Goal: Task Accomplishment & Management: Complete application form

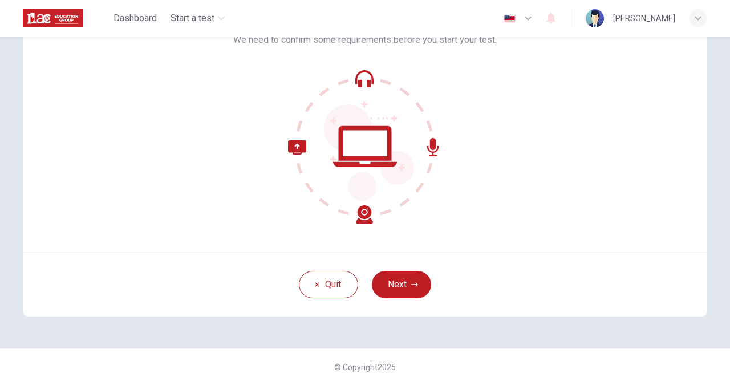
scroll to position [102, 0]
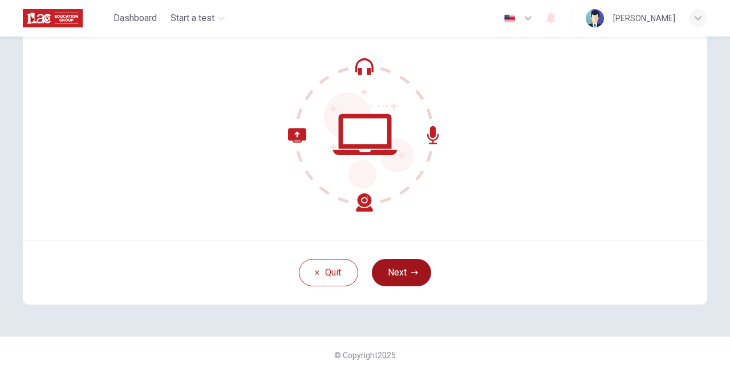
click at [395, 275] on button "Next" at bounding box center [401, 272] width 59 height 27
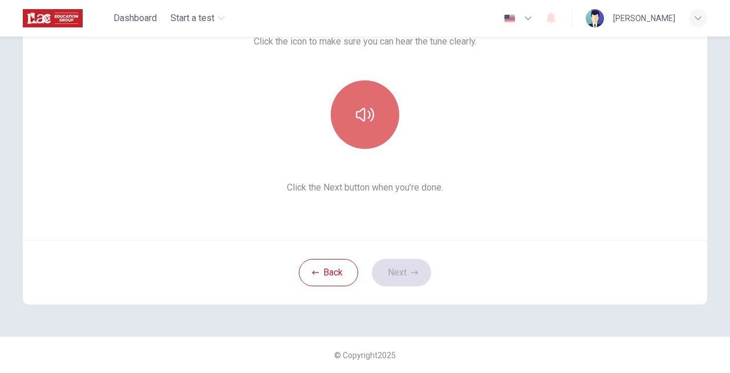
click at [359, 99] on button "button" at bounding box center [365, 114] width 68 height 68
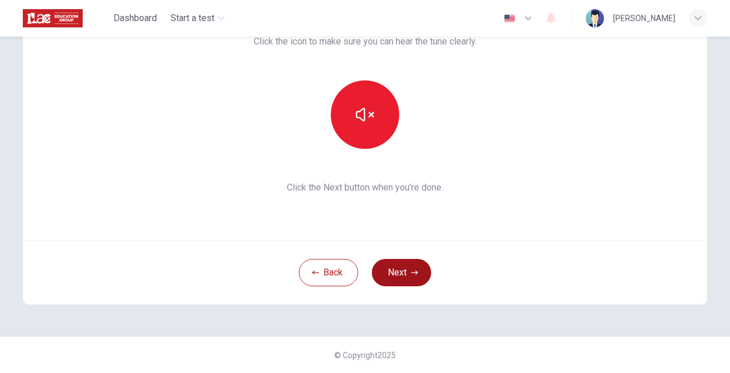
click at [411, 277] on button "Next" at bounding box center [401, 272] width 59 height 27
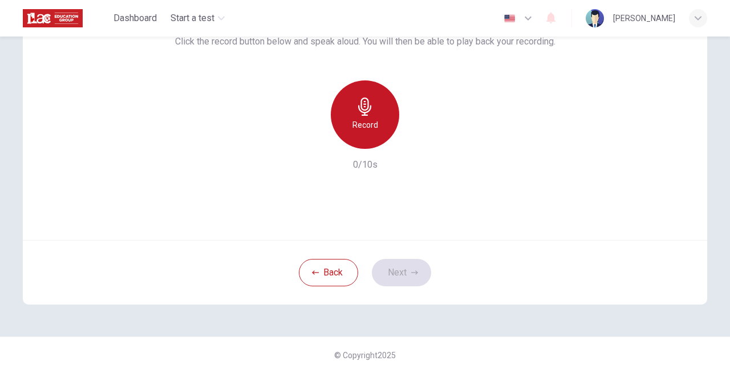
click at [356, 113] on icon "button" at bounding box center [365, 107] width 18 height 18
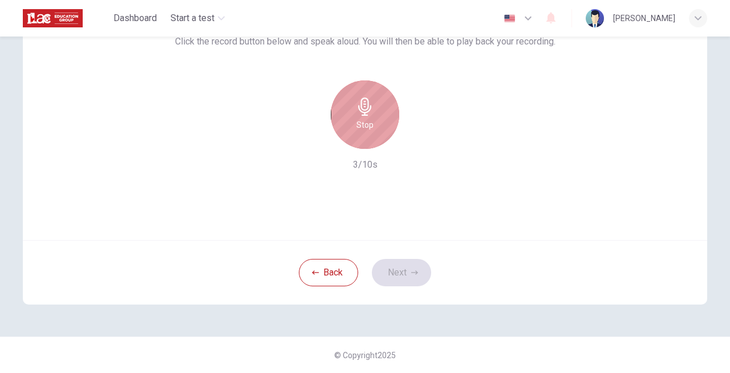
click at [366, 112] on icon "button" at bounding box center [364, 107] width 13 height 18
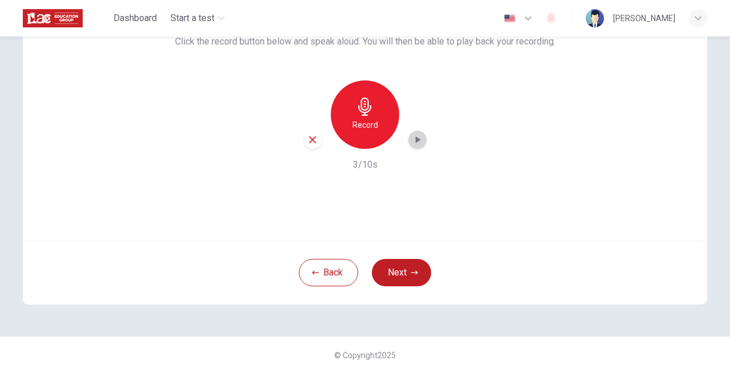
click at [424, 141] on div "button" at bounding box center [418, 140] width 18 height 18
click at [419, 137] on icon "button" at bounding box center [417, 139] width 11 height 11
click at [415, 143] on icon "button" at bounding box center [417, 139] width 11 height 11
click at [418, 139] on icon "button" at bounding box center [418, 139] width 5 height 7
click at [316, 138] on icon "button" at bounding box center [313, 140] width 10 height 10
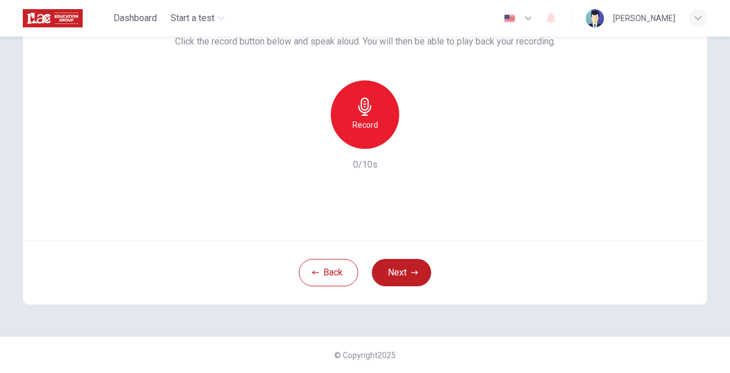
click at [366, 119] on h6 "Record" at bounding box center [366, 125] width 26 height 14
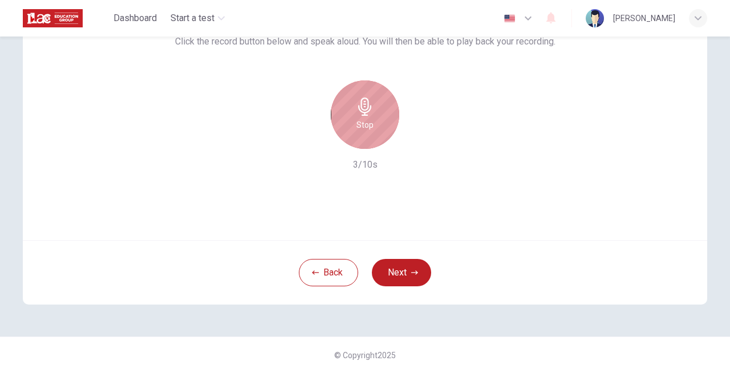
click at [370, 119] on h6 "Stop" at bounding box center [365, 125] width 17 height 14
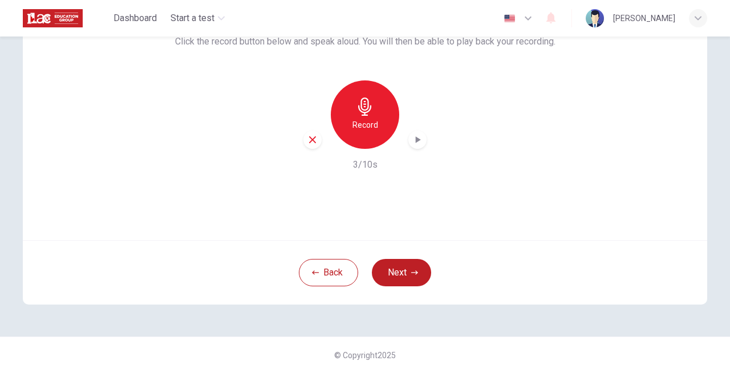
click at [419, 142] on icon "button" at bounding box center [417, 139] width 11 height 11
click at [413, 140] on icon "button" at bounding box center [417, 139] width 11 height 11
click at [312, 138] on icon "button" at bounding box center [313, 140] width 10 height 10
click at [369, 102] on icon "button" at bounding box center [365, 107] width 18 height 18
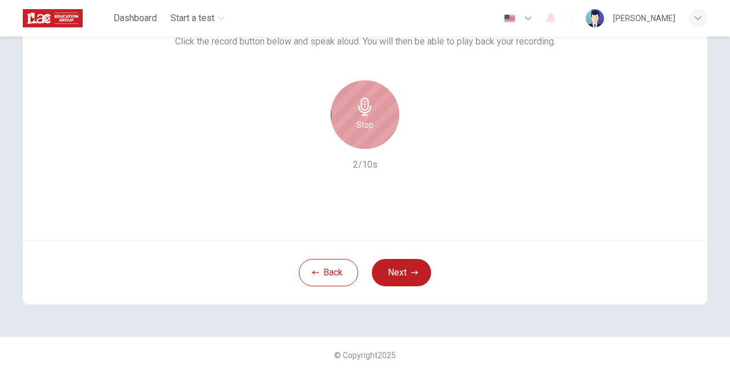
click at [375, 123] on div "Stop" at bounding box center [365, 114] width 68 height 68
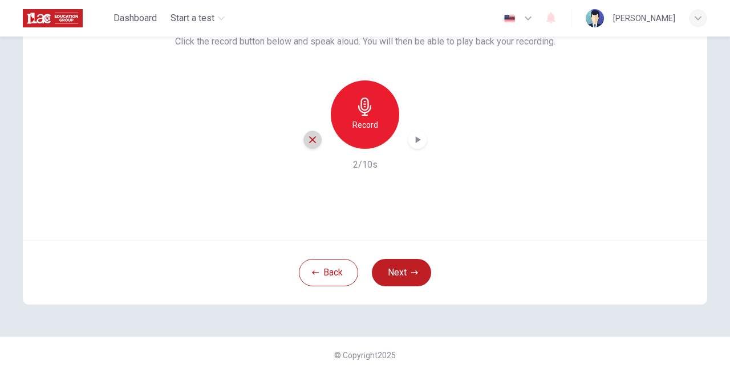
click at [308, 134] on div "button" at bounding box center [313, 140] width 18 height 18
click at [373, 108] on icon "button" at bounding box center [365, 107] width 18 height 18
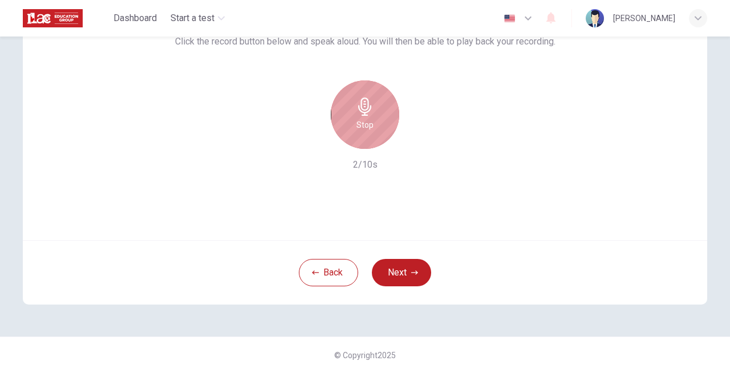
click at [366, 128] on h6 "Stop" at bounding box center [365, 125] width 17 height 14
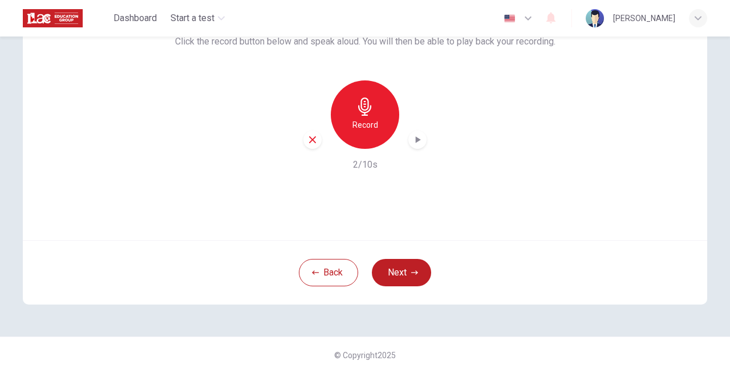
click at [312, 139] on icon "button" at bounding box center [312, 139] width 7 height 7
click at [370, 115] on icon "button" at bounding box center [365, 107] width 18 height 18
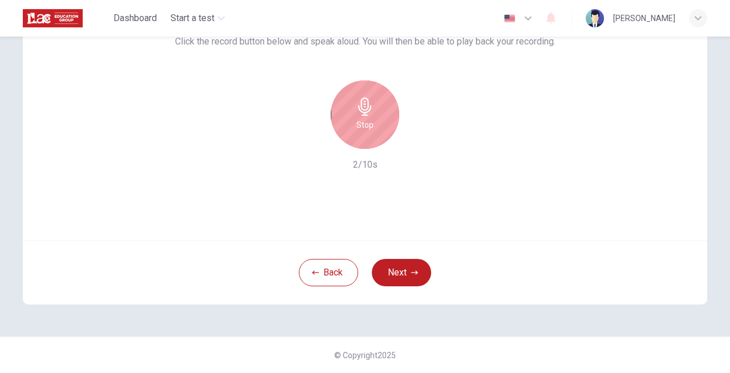
click at [371, 115] on icon "button" at bounding box center [365, 107] width 18 height 18
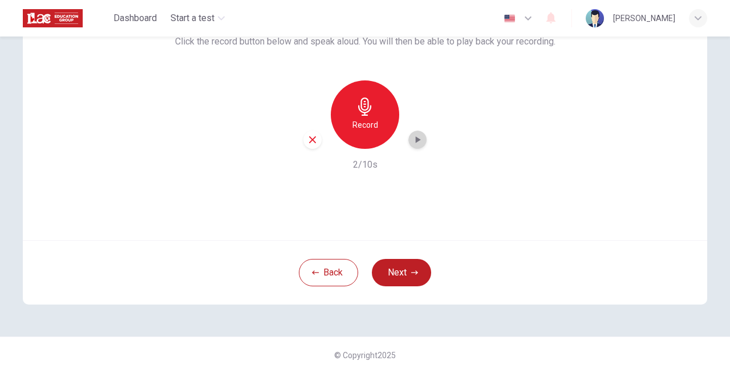
click at [412, 138] on icon "button" at bounding box center [417, 139] width 11 height 11
click at [394, 268] on button "Next" at bounding box center [401, 272] width 59 height 27
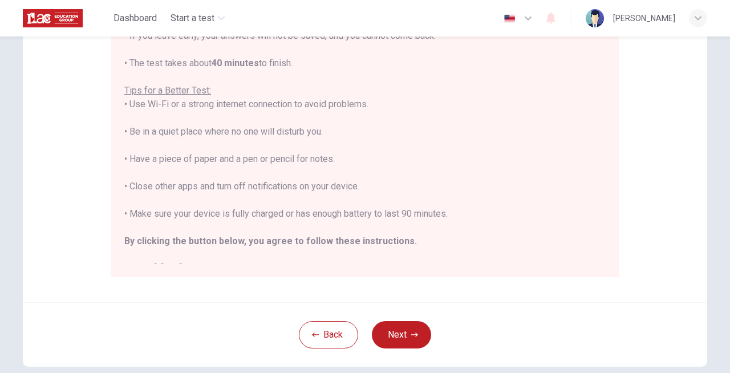
scroll to position [253, 0]
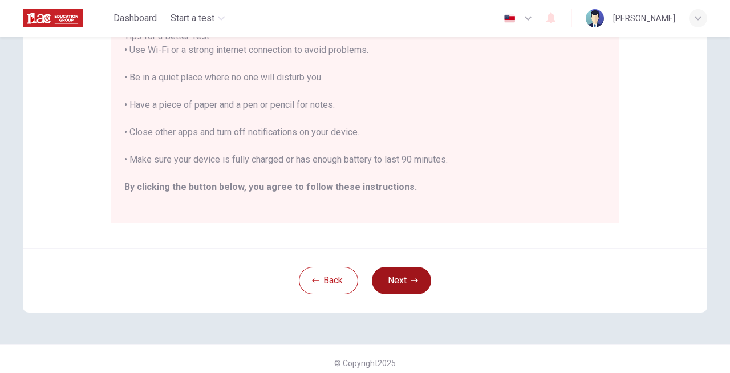
click at [410, 285] on button "Next" at bounding box center [401, 280] width 59 height 27
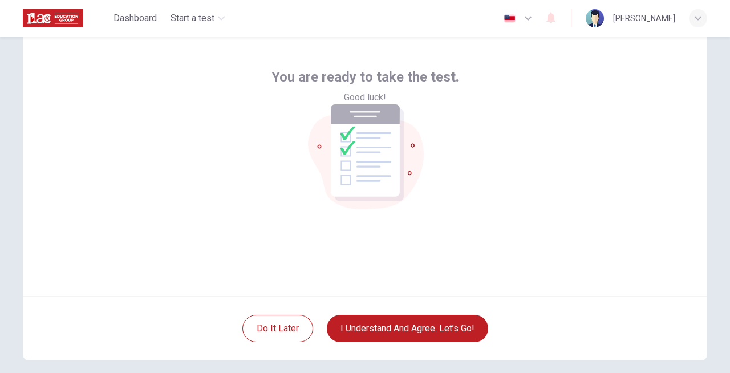
scroll to position [58, 0]
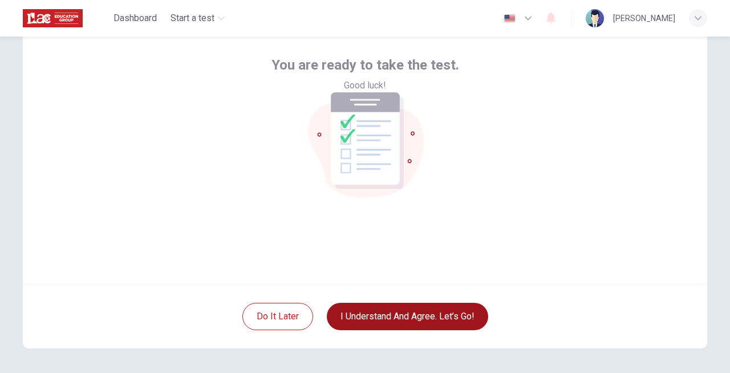
click at [411, 312] on button "I understand and agree. Let’s go!" at bounding box center [407, 316] width 161 height 27
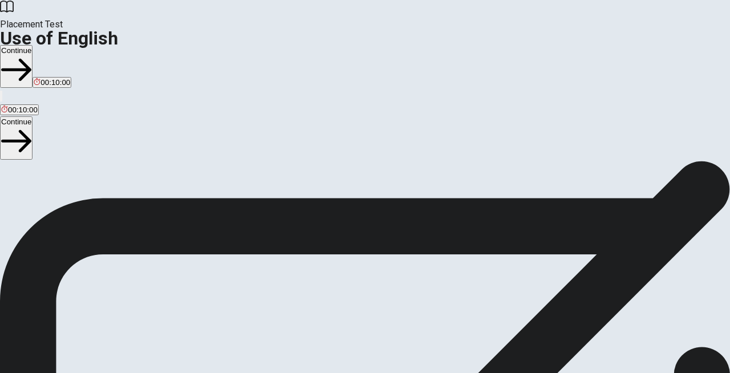
scroll to position [59, 0]
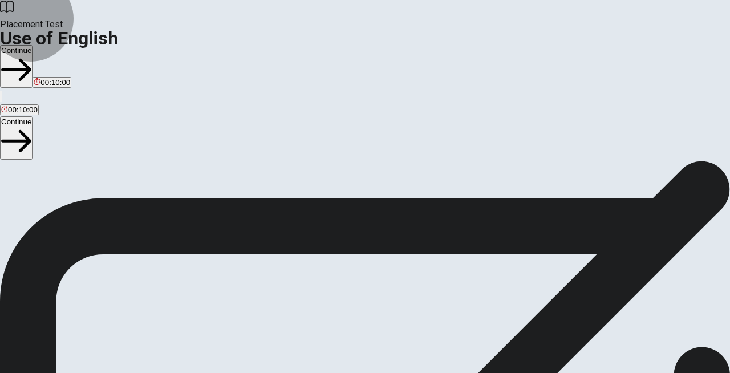
click at [33, 45] on button "Continue" at bounding box center [16, 66] width 33 height 43
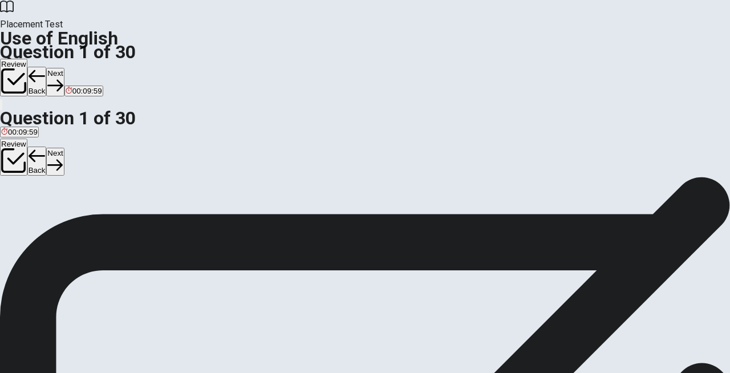
scroll to position [39, 0]
drag, startPoint x: 303, startPoint y: 108, endPoint x: 375, endPoint y: 108, distance: 71.9
click at [162, 153] on span "We ____ have to wait for the bus [DATE]." at bounding box center [81, 158] width 162 height 11
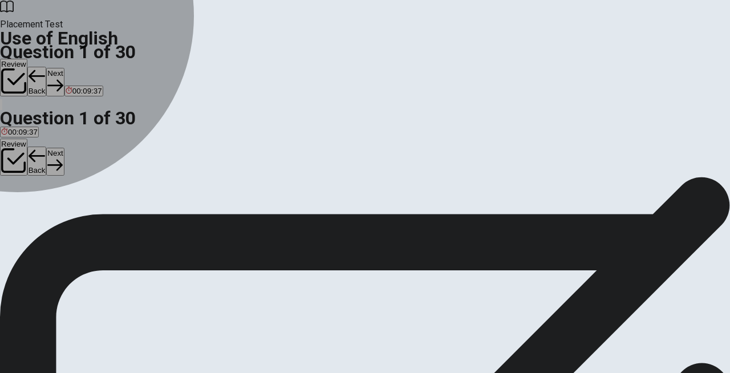
click at [63, 175] on div "C" at bounding box center [54, 171] width 18 height 9
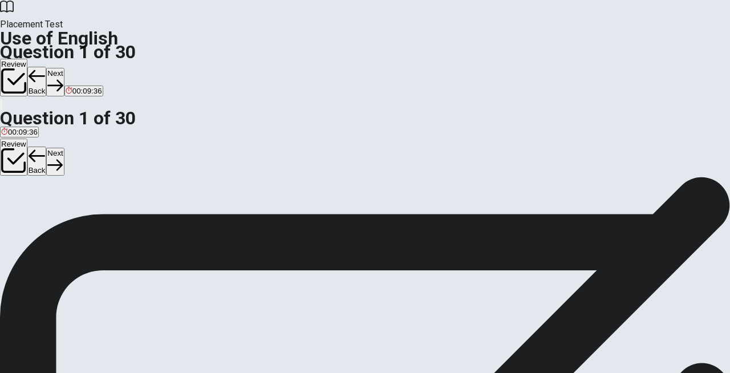
scroll to position [108, 0]
click at [64, 68] on button "Next" at bounding box center [55, 82] width 18 height 28
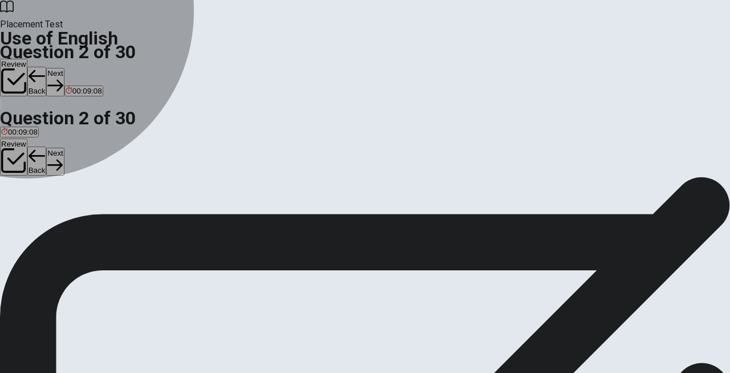
click at [48, 191] on button "C Did" at bounding box center [41, 181] width 14 height 19
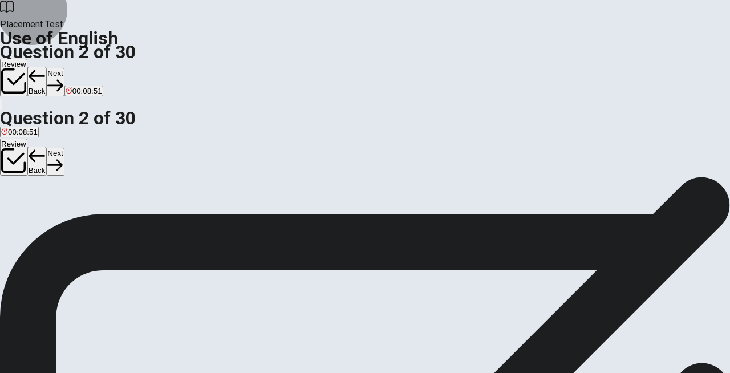
click at [64, 68] on button "Next" at bounding box center [55, 82] width 18 height 28
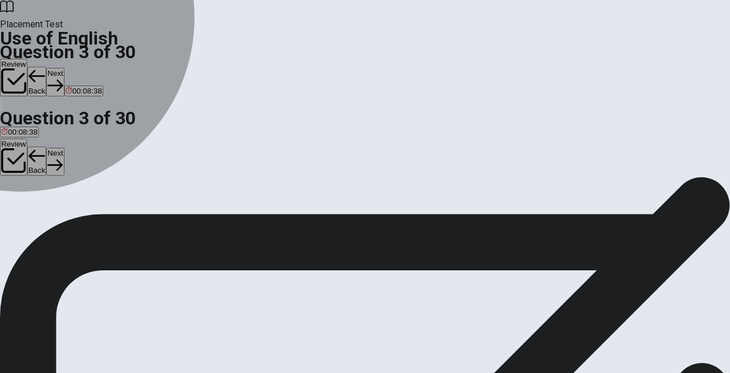
click at [43, 181] on div "C" at bounding box center [36, 177] width 11 height 9
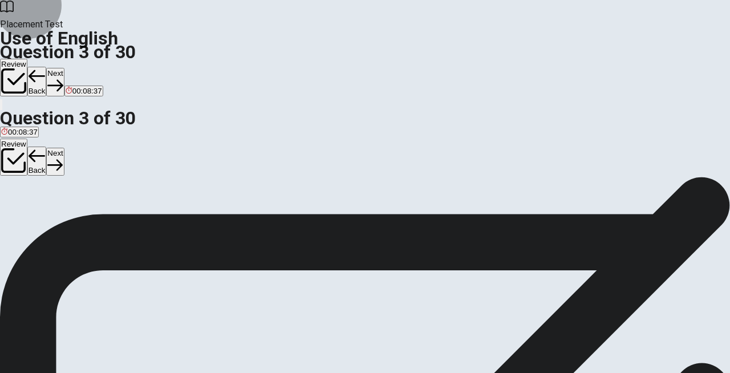
click at [64, 68] on button "Next" at bounding box center [55, 82] width 18 height 28
click at [53, 190] on span "Are" at bounding box center [47, 185] width 12 height 9
click at [40, 191] on button "B Have" at bounding box center [30, 181] width 20 height 19
click at [64, 68] on button "Next" at bounding box center [55, 82] width 18 height 28
click at [91, 191] on button "D fridge" at bounding box center [80, 181] width 21 height 19
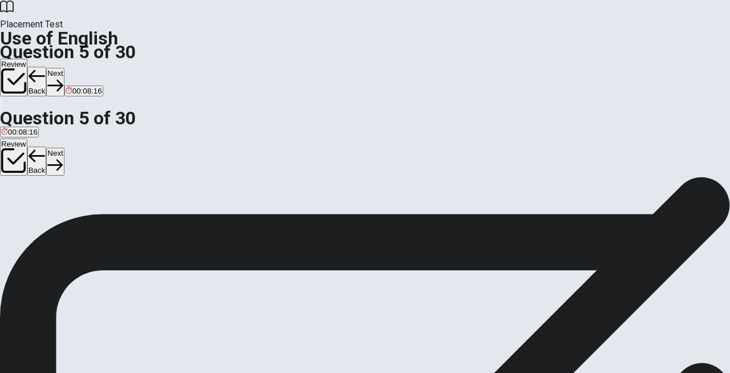
click at [64, 68] on button "Next" at bounding box center [55, 82] width 18 height 28
click at [120, 193] on span "firefighter" at bounding box center [104, 188] width 32 height 9
click at [44, 78] on icon "button" at bounding box center [36, 85] width 15 height 15
click at [100, 194] on button "D boots" at bounding box center [89, 184] width 21 height 19
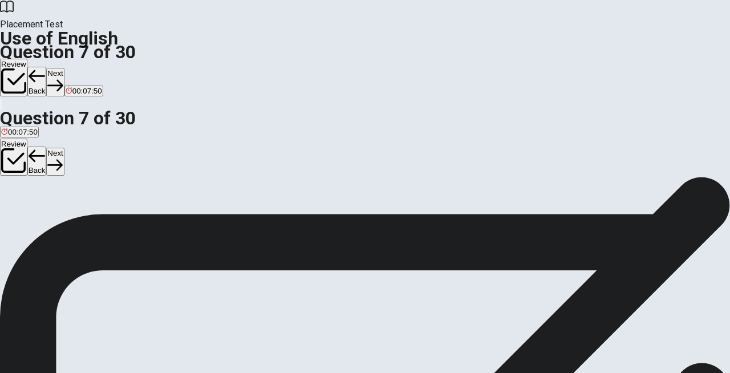
click at [64, 68] on button "Next" at bounding box center [55, 82] width 18 height 28
click at [35, 193] on span "pencil" at bounding box center [25, 188] width 20 height 9
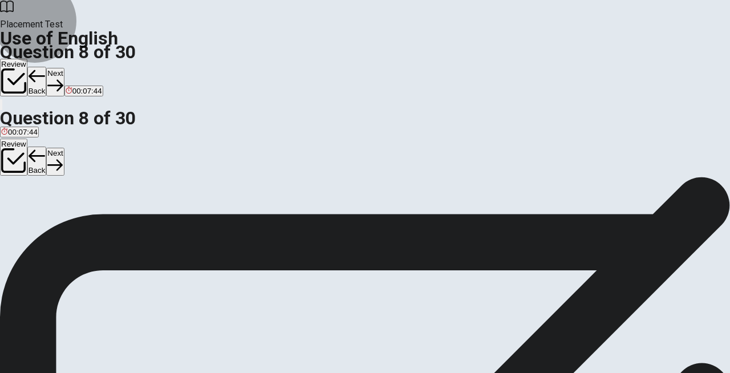
click at [64, 68] on button "Next" at bounding box center [55, 82] width 18 height 28
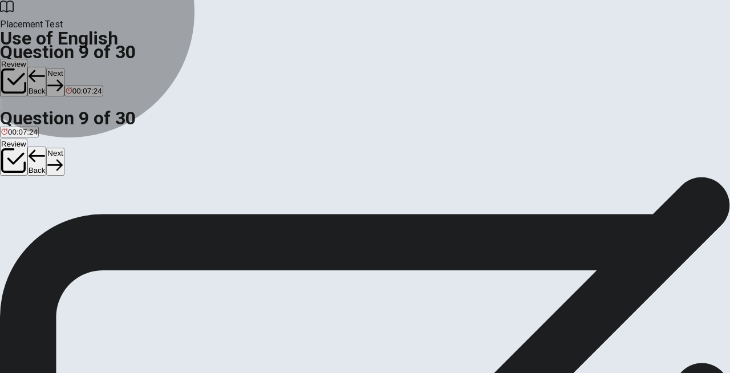
click at [219, 193] on span "to put things together" at bounding box center [182, 188] width 71 height 9
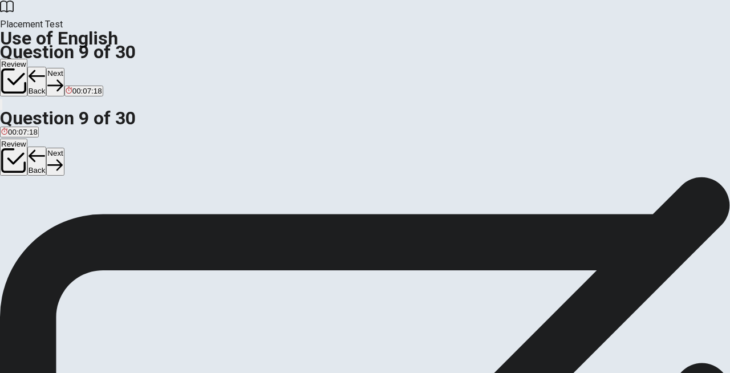
click at [64, 68] on button "Next" at bounding box center [55, 82] width 18 height 28
click at [73, 193] on span "will meet" at bounding box center [58, 188] width 30 height 9
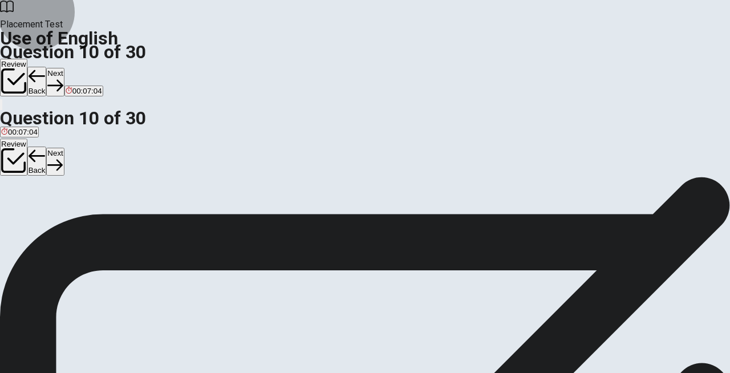
click at [63, 78] on icon "button" at bounding box center [54, 85] width 15 height 15
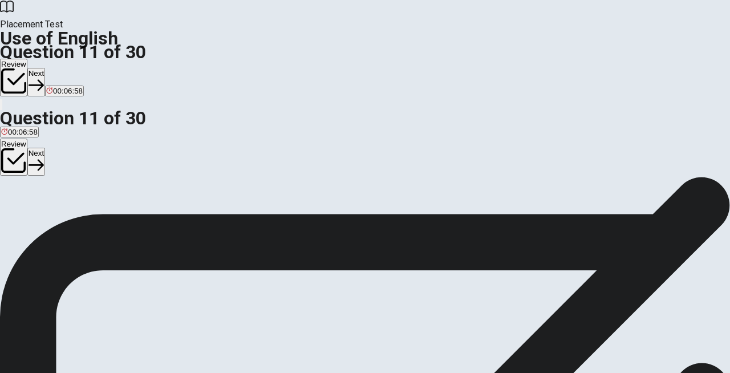
scroll to position [20, 0]
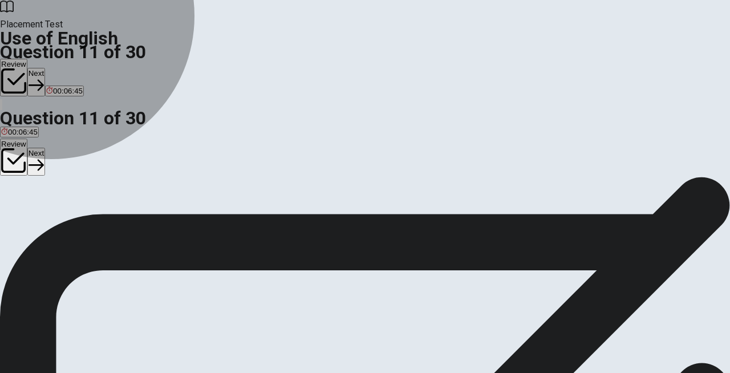
click at [26, 204] on button "B get" at bounding box center [19, 193] width 13 height 19
click at [51, 204] on button "C getting" at bounding box center [38, 193] width 25 height 19
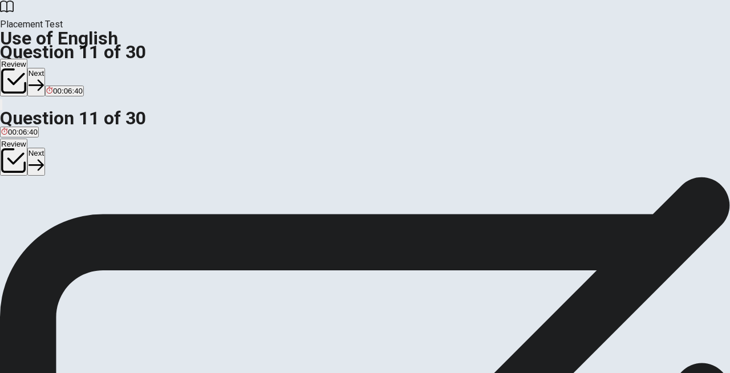
click at [72, 204] on button "D to get" at bounding box center [61, 193] width 21 height 19
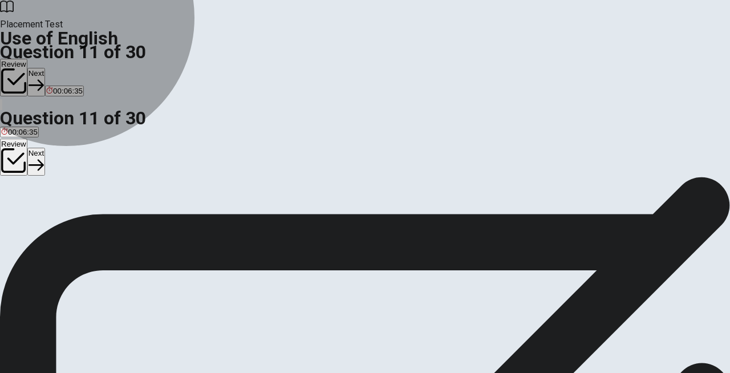
click at [26, 204] on button "B get" at bounding box center [19, 193] width 13 height 19
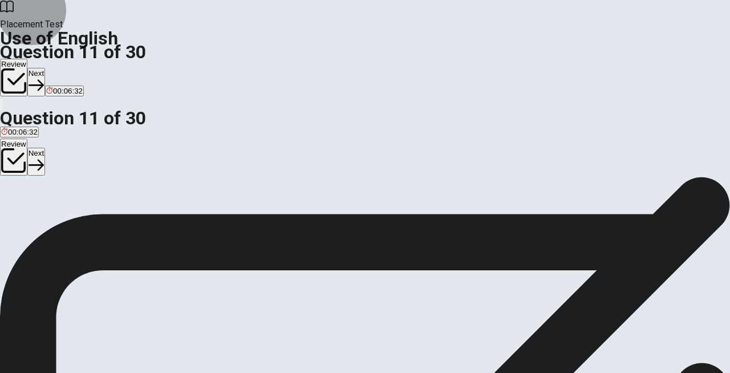
click at [45, 68] on button "Next" at bounding box center [36, 82] width 18 height 28
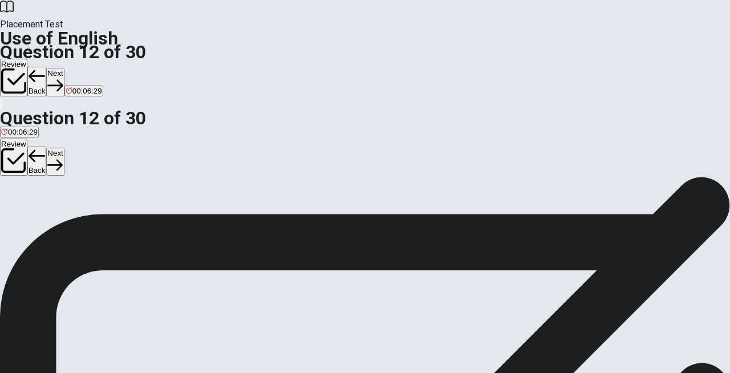
scroll to position [19, 0]
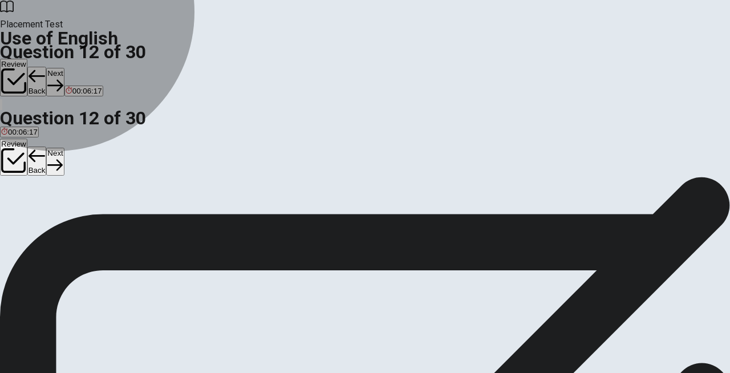
click at [128, 203] on span "was planning" at bounding box center [105, 199] width 45 height 9
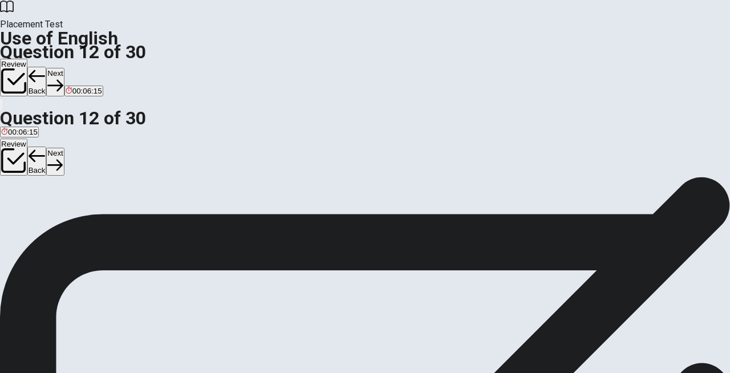
click at [64, 68] on button "Next" at bounding box center [55, 82] width 18 height 28
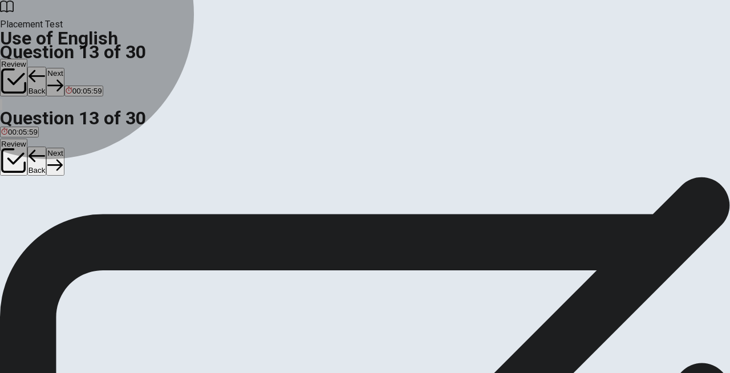
click at [47, 203] on span "finished" at bounding box center [34, 199] width 26 height 9
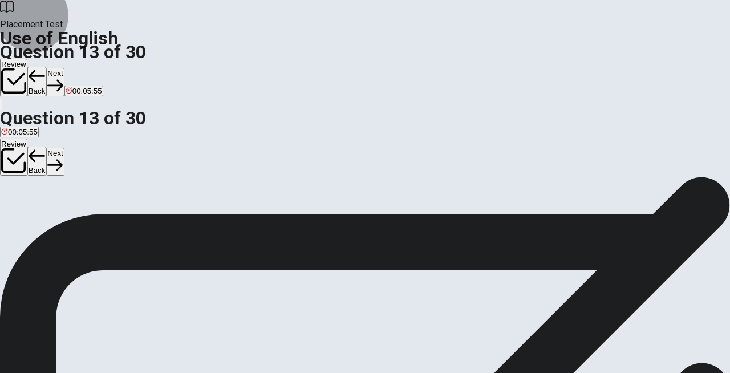
click at [64, 68] on button "Next" at bounding box center [55, 82] width 18 height 28
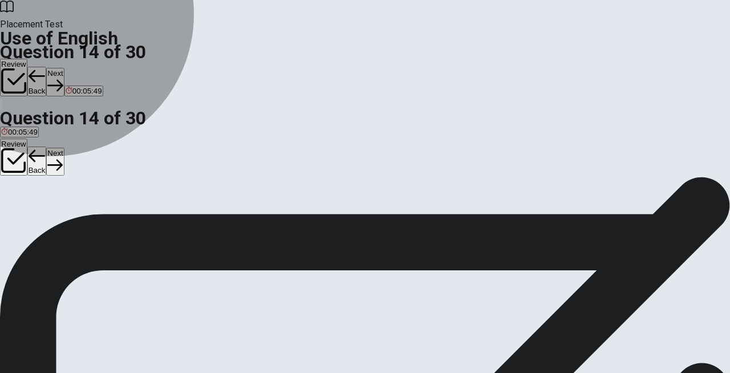
click at [82, 203] on span "mustn’t" at bounding box center [69, 199] width 25 height 9
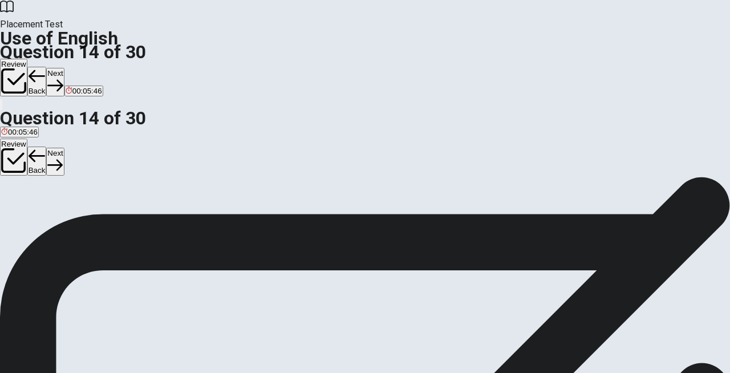
click at [64, 68] on button "Next" at bounding box center [55, 82] width 18 height 28
click at [29, 185] on button "A Enlarge" at bounding box center [14, 194] width 29 height 19
click at [63, 78] on icon "button" at bounding box center [54, 85] width 15 height 15
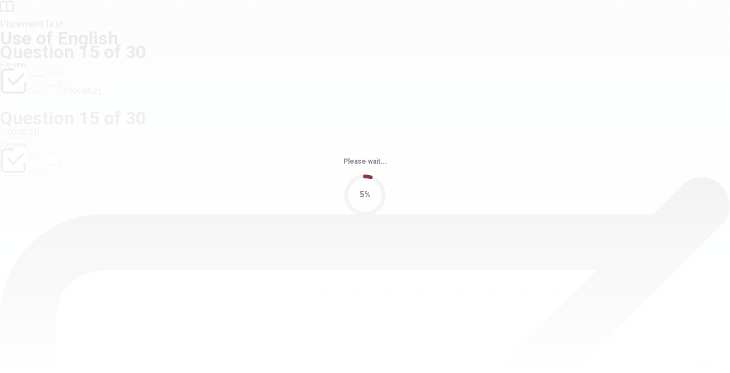
scroll to position [0, 0]
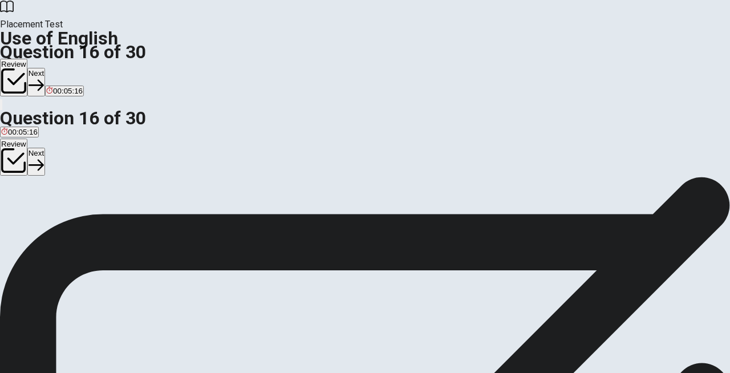
click at [42, 218] on span "sunny" at bounding box center [31, 218] width 21 height 9
click at [45, 68] on button "Next" at bounding box center [36, 82] width 18 height 28
click at [42, 221] on span "empty" at bounding box center [31, 218] width 21 height 9
click at [64, 68] on button "Next" at bounding box center [55, 82] width 18 height 28
click at [43, 214] on span "hardworking" at bounding box center [22, 218] width 42 height 9
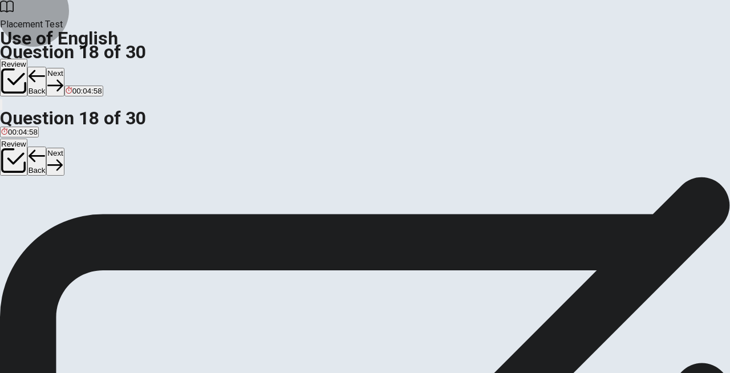
click at [64, 68] on button "Next" at bounding box center [55, 82] width 18 height 28
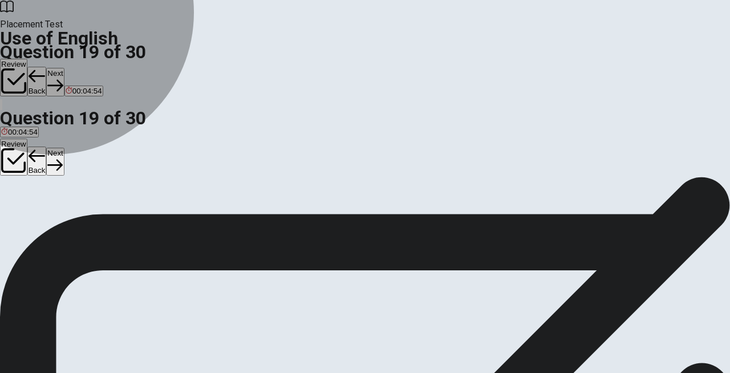
click at [37, 221] on button "B leave" at bounding box center [26, 213] width 21 height 19
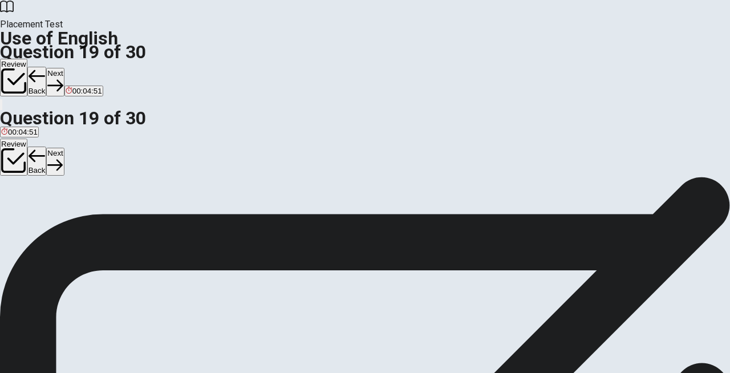
click at [64, 68] on button "Next" at bounding box center [55, 82] width 18 height 28
click at [27, 224] on button "C in" at bounding box center [23, 213] width 8 height 19
click at [64, 68] on button "Next" at bounding box center [55, 82] width 18 height 28
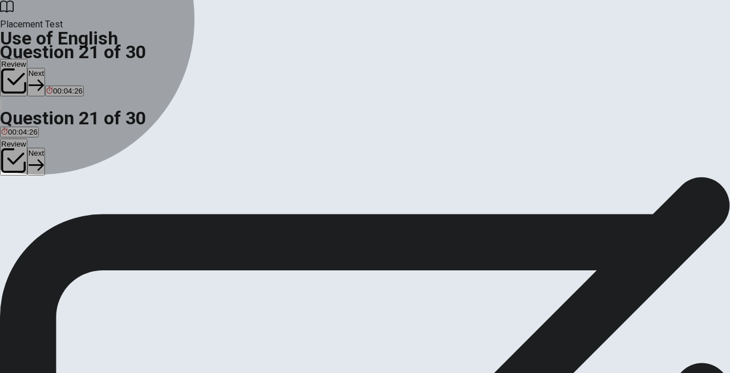
click at [14, 214] on span "had" at bounding box center [7, 218] width 13 height 9
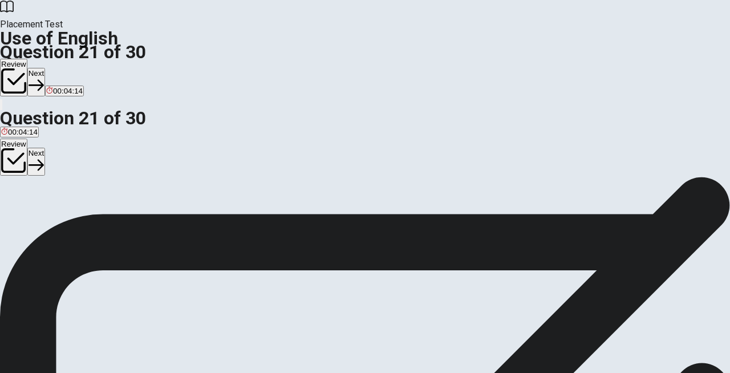
click at [45, 68] on button "Next" at bounding box center [36, 82] width 18 height 28
click at [36, 214] on span "how much" at bounding box center [18, 218] width 35 height 9
click at [120, 224] on button "D how many" at bounding box center [101, 213] width 37 height 19
click at [64, 68] on button "Next" at bounding box center [55, 82] width 18 height 28
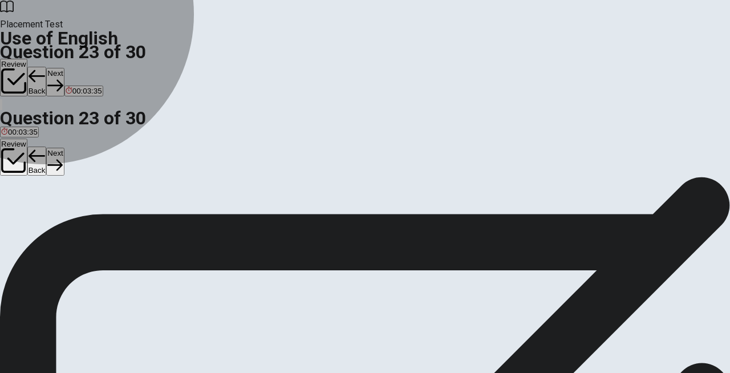
click at [98, 223] on span "leave" at bounding box center [88, 218] width 18 height 9
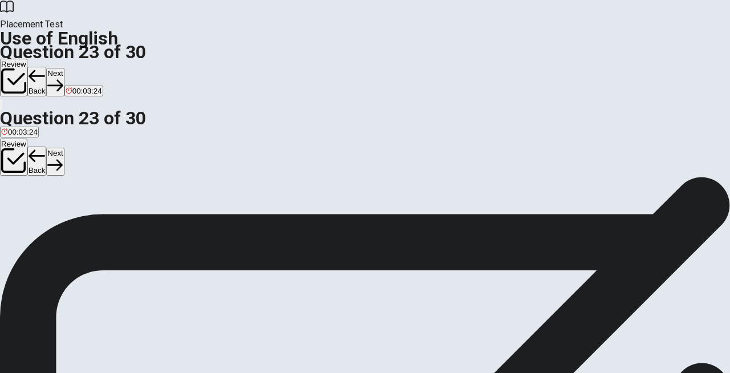
click at [64, 68] on button "Next" at bounding box center [55, 82] width 18 height 28
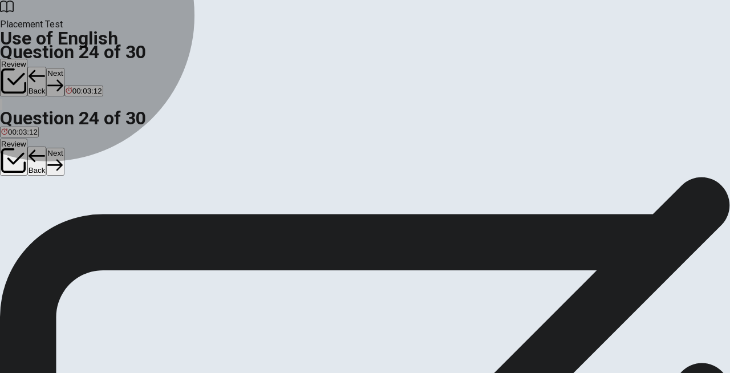
click at [73, 224] on button "D has" at bounding box center [65, 213] width 15 height 19
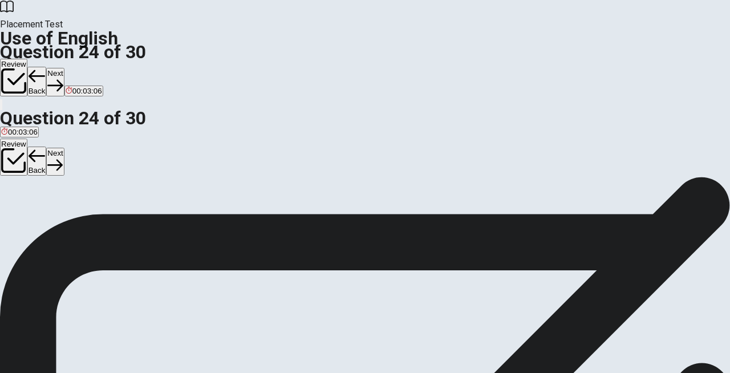
click at [59, 224] on button "C have" at bounding box center [49, 213] width 19 height 19
click at [64, 68] on button "Next" at bounding box center [55, 82] width 18 height 28
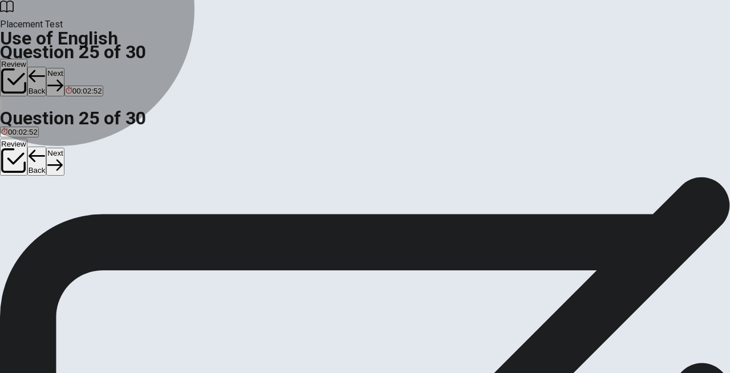
click at [103, 224] on button "D limit it" at bounding box center [93, 213] width 22 height 19
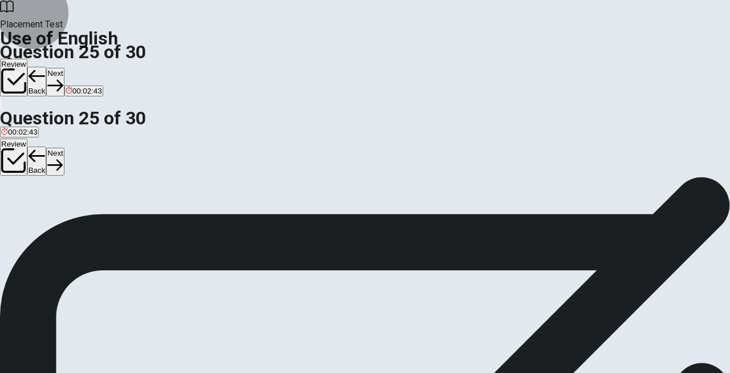
click at [64, 68] on button "Next" at bounding box center [55, 82] width 18 height 28
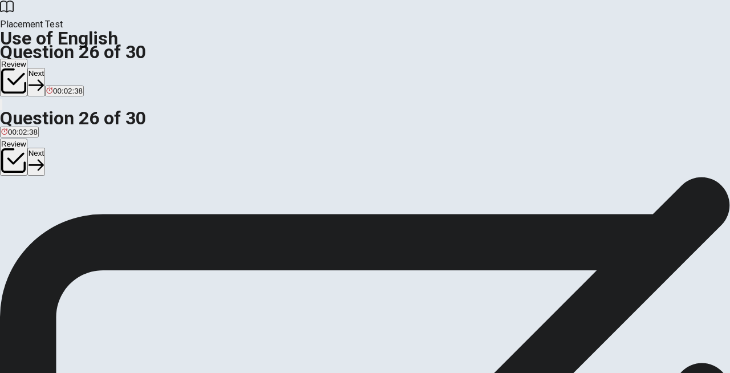
click at [69, 223] on span "join" at bounding box center [63, 218] width 12 height 9
click at [45, 68] on button "Next" at bounding box center [36, 82] width 18 height 28
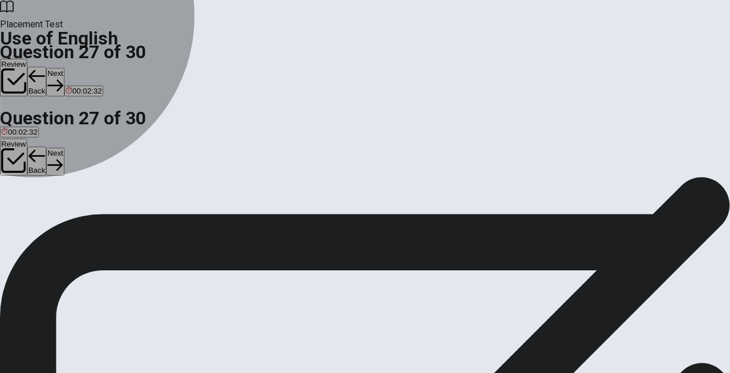
click at [110, 223] on span "method" at bounding box center [96, 218] width 25 height 9
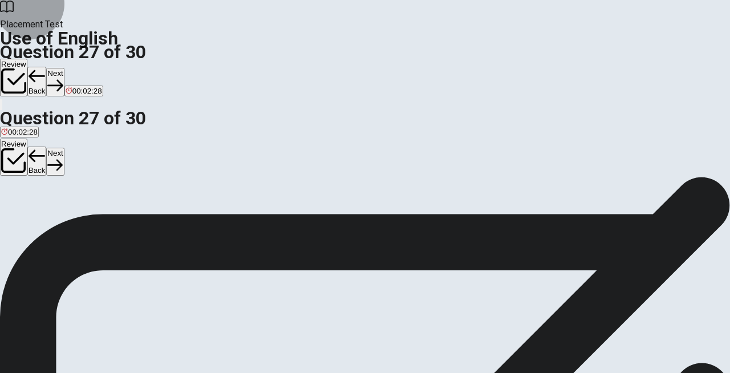
click at [64, 68] on button "Next" at bounding box center [55, 82] width 18 height 28
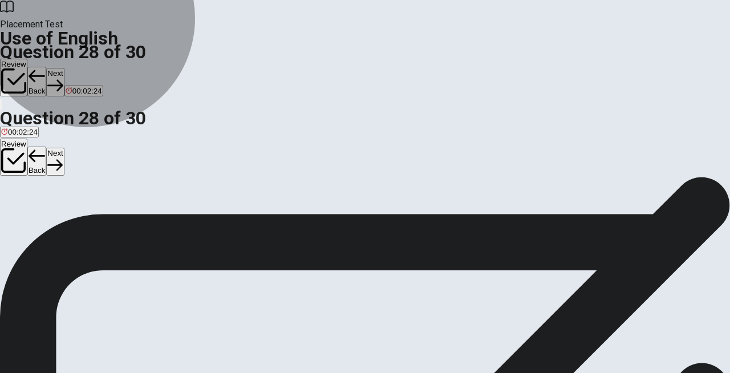
click at [65, 214] on span "sure of themselves" at bounding box center [33, 218] width 64 height 9
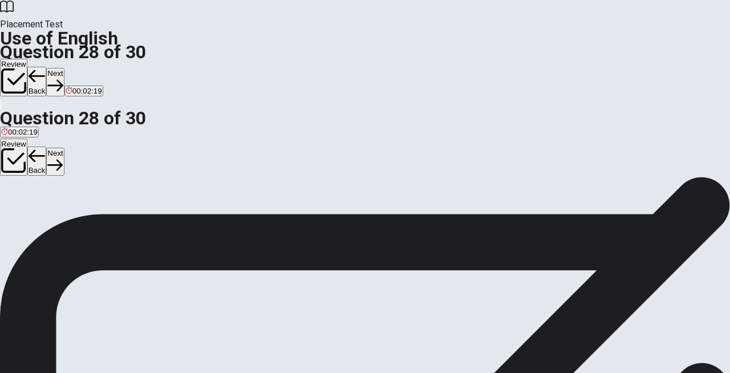
click at [64, 68] on button "Next" at bounding box center [55, 82] width 18 height 28
click at [71, 204] on button "A hard and exhausting" at bounding box center [35, 213] width 71 height 19
click at [131, 223] on span "slow and delayed" at bounding box center [101, 218] width 59 height 9
click at [224, 223] on span "complicated and confusing" at bounding box center [179, 218] width 90 height 9
click at [320, 224] on button "D easy and requiring no effort" at bounding box center [272, 213] width 95 height 19
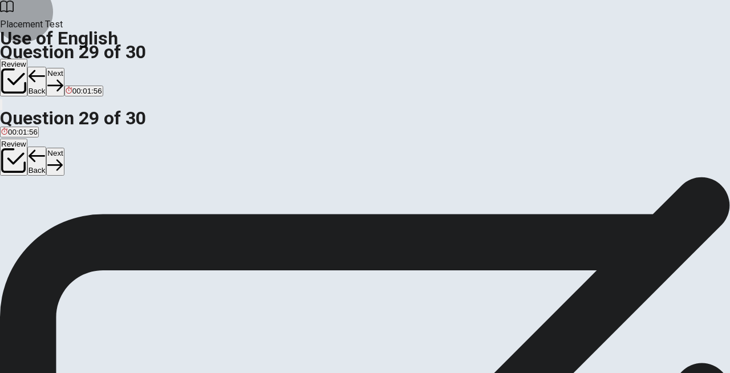
click at [64, 68] on button "Next" at bounding box center [55, 82] width 18 height 28
click at [169, 223] on span "were walking" at bounding box center [147, 218] width 44 height 9
click at [64, 68] on button "Next" at bounding box center [55, 82] width 18 height 28
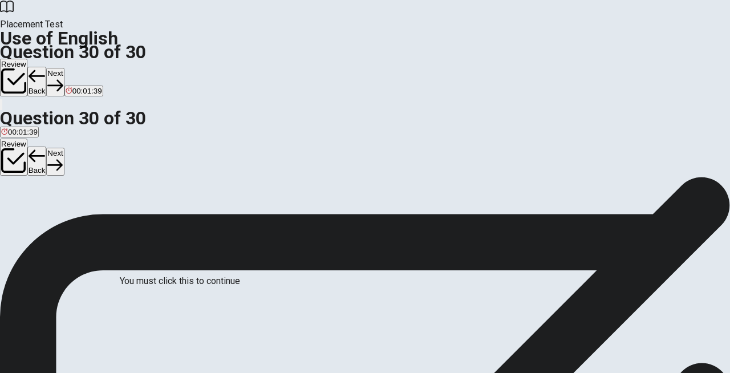
scroll to position [38, 0]
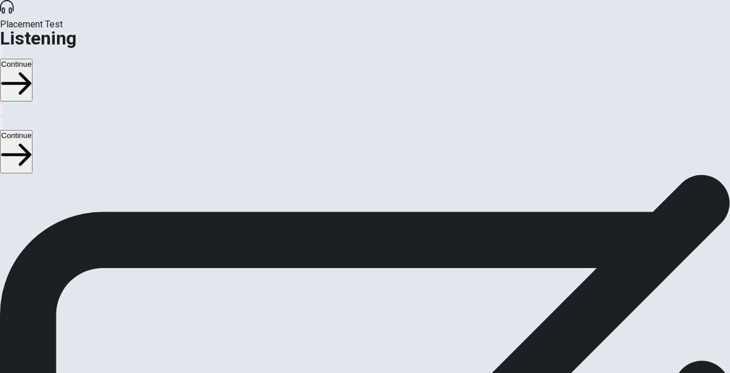
scroll to position [29, 0]
click at [33, 59] on button "Continue" at bounding box center [16, 80] width 33 height 43
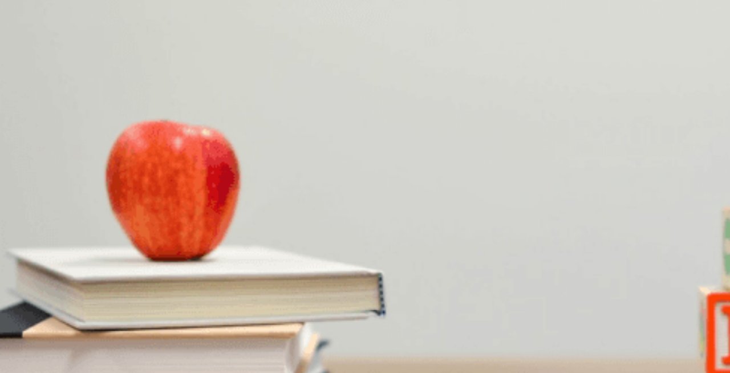
scroll to position [59, 0]
click at [64, 212] on span "Time management" at bounding box center [32, 216] width 63 height 9
click at [276, 260] on span "Overall performance" at bounding box center [241, 264] width 69 height 9
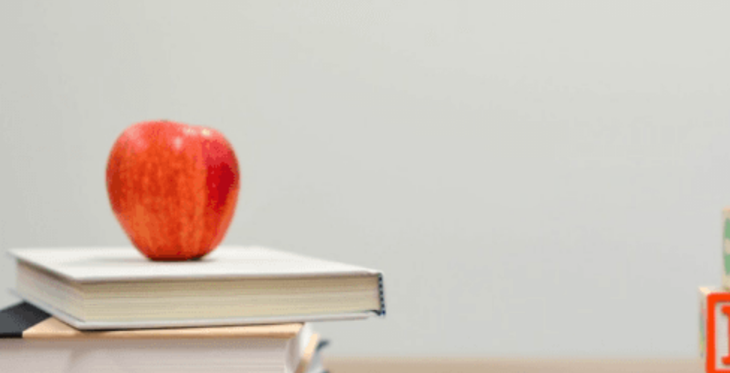
click at [82, 308] on span "During the next meeting" at bounding box center [41, 312] width 81 height 9
click at [148, 356] on span "Using time-tracking tools" at bounding box center [105, 360] width 83 height 9
click at [83, 311] on button "A An employee evaluation" at bounding box center [41, 320] width 83 height 19
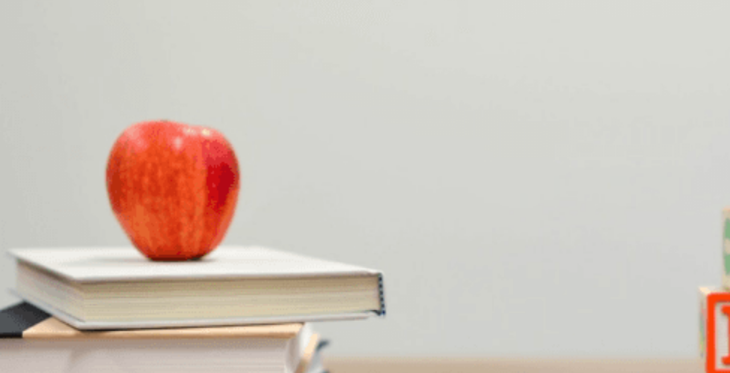
scroll to position [1064, 0]
click at [33, 59] on button "Continue" at bounding box center [16, 80] width 33 height 43
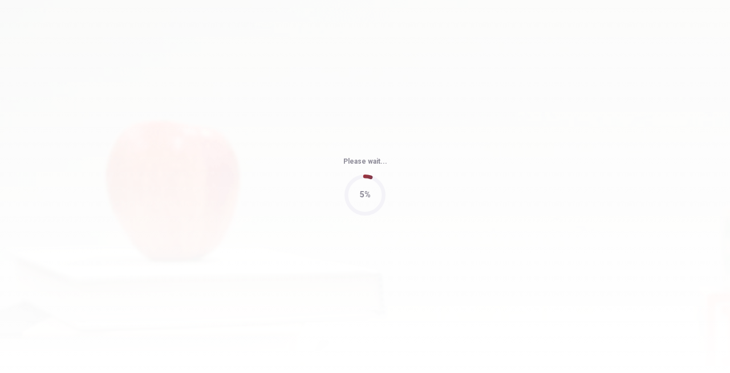
type input "64"
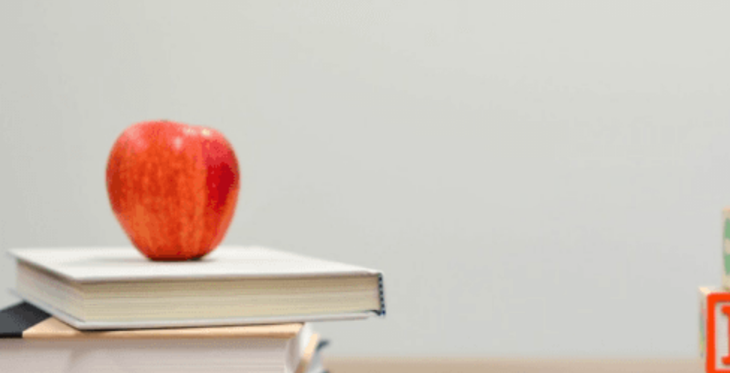
scroll to position [541, 0]
click at [97, 256] on span "Five to six hours" at bounding box center [69, 260] width 55 height 9
click at [89, 331] on span "Data analysis" at bounding box center [66, 335] width 46 height 9
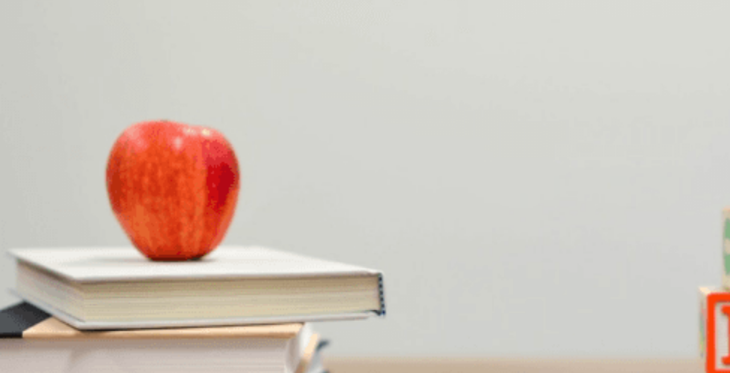
click at [66, 161] on span "Next month" at bounding box center [46, 165] width 39 height 9
click at [256, 235] on button "C Not having enough time" at bounding box center [214, 225] width 83 height 19
click at [347, 369] on span "They are convenient" at bounding box center [352, 373] width 69 height 9
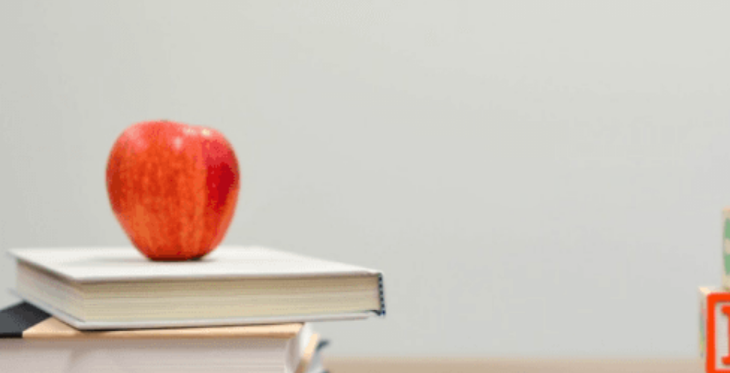
scroll to position [0, 0]
click at [33, 59] on button "Continue" at bounding box center [16, 80] width 33 height 43
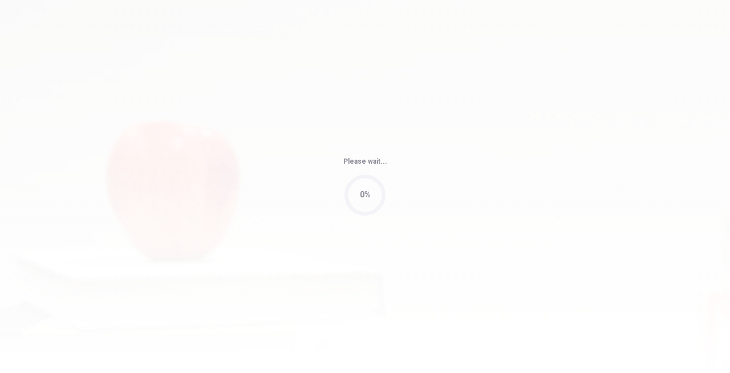
type input "75"
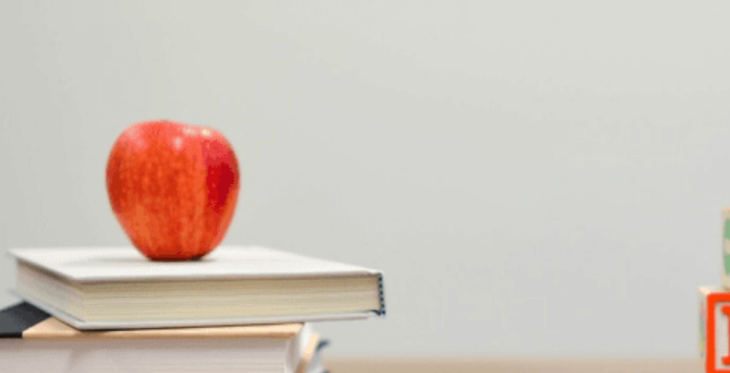
scroll to position [79, 0]
click at [220, 338] on span "A hiking trip or ropes course" at bounding box center [173, 342] width 94 height 9
click at [192, 203] on span "Transportation and cost" at bounding box center [152, 198] width 80 height 9
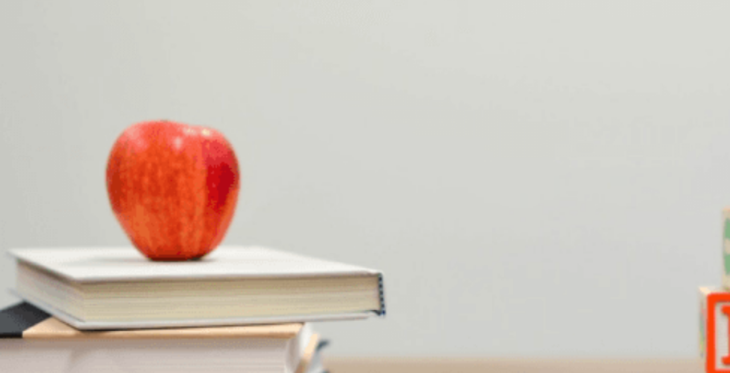
click at [261, 290] on span "A cooking class or escape room" at bounding box center [206, 294] width 107 height 9
click at [63, 225] on span "Next week" at bounding box center [44, 229] width 35 height 9
click at [334, 272] on span "It depends on the weather" at bounding box center [290, 268] width 88 height 9
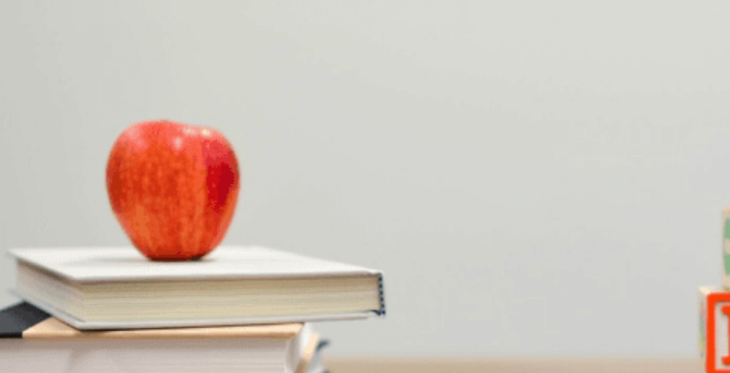
scroll to position [892, 0]
click at [33, 59] on button "Continue" at bounding box center [16, 80] width 33 height 43
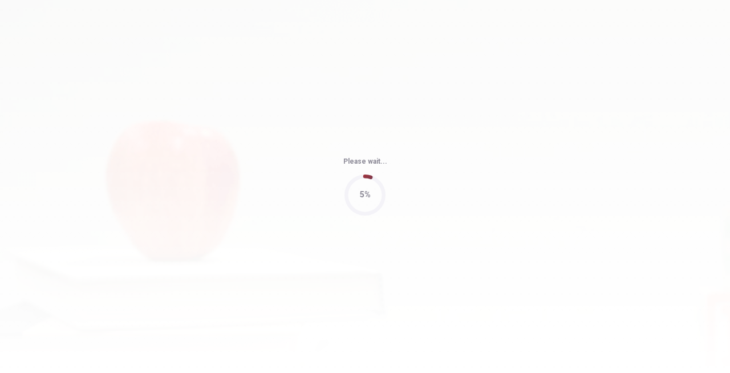
type input "65"
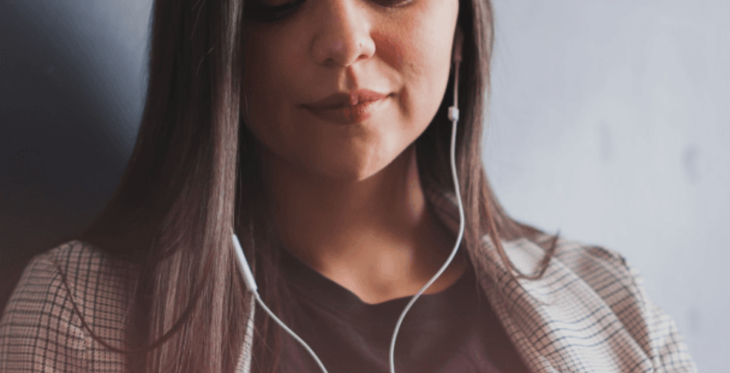
scroll to position [243, 0]
click at [345, 138] on div "The Speaking Section will begin soon. Use a headset if available (recommended f…" at bounding box center [365, 76] width 730 height 123
click at [33, 59] on button "Continue" at bounding box center [16, 80] width 33 height 43
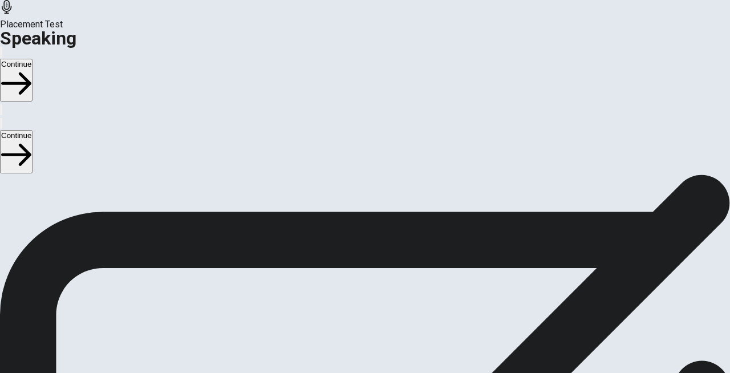
scroll to position [122, 0]
click at [349, 290] on icon "Record Again" at bounding box center [349, 290] width 0 height 0
click at [379, 321] on icon at bounding box center [364, 341] width 29 height 41
click at [363, 290] on icon "Record Again" at bounding box center [356, 297] width 14 height 14
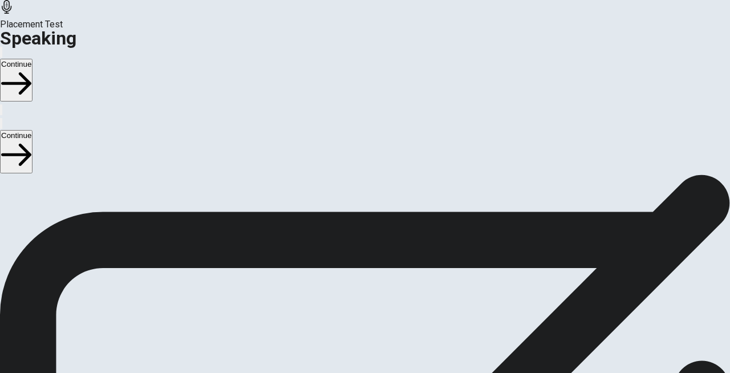
click at [351, 290] on icon "Play Audio" at bounding box center [351, 290] width 0 height 0
click at [349, 290] on icon "Record Again" at bounding box center [349, 290] width 0 height 0
click at [379, 321] on icon at bounding box center [364, 341] width 29 height 41
click at [363, 290] on icon "Play Audio" at bounding box center [358, 297] width 11 height 14
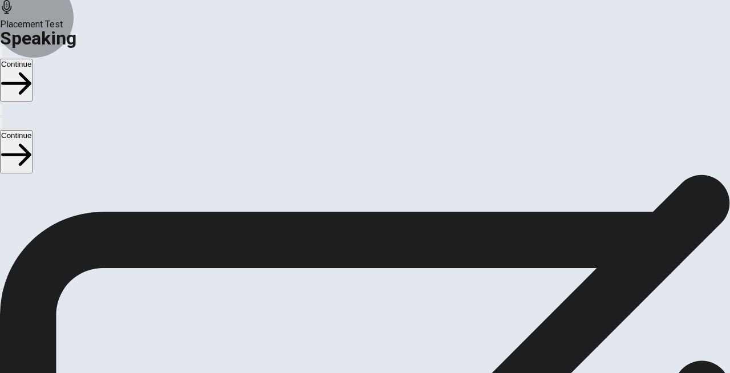
click at [33, 59] on button "Continue" at bounding box center [16, 80] width 33 height 43
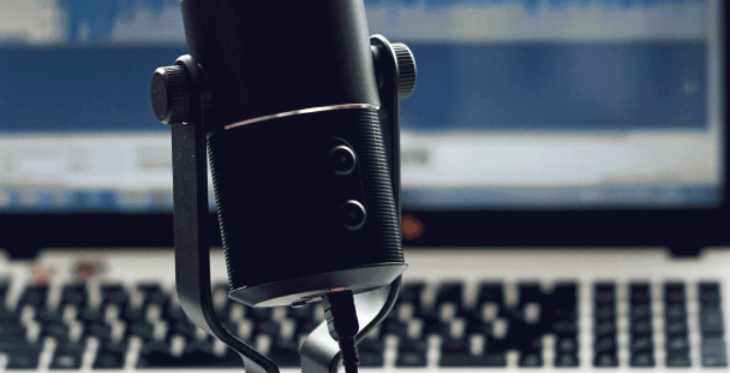
scroll to position [103, 0]
click at [33, 59] on button "Continue" at bounding box center [16, 80] width 33 height 43
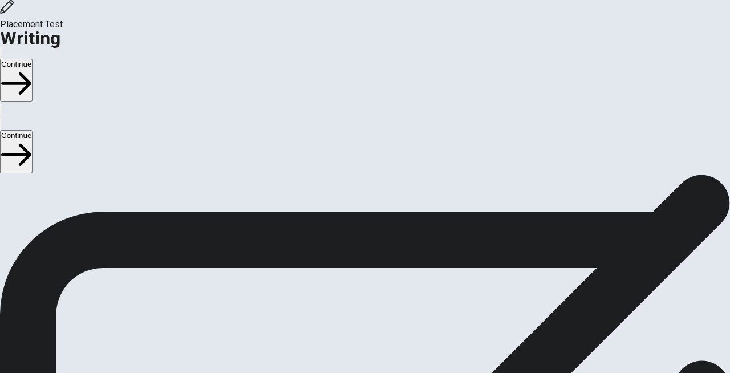
scroll to position [0, 0]
click at [33, 59] on button "Continue" at bounding box center [16, 80] width 33 height 43
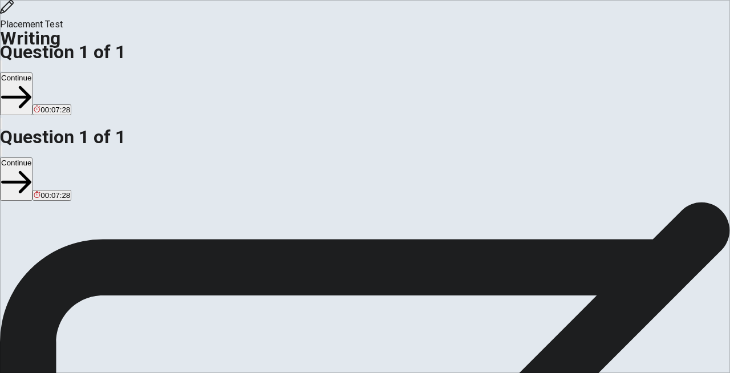
drag, startPoint x: 543, startPoint y: 116, endPoint x: 365, endPoint y: 109, distance: 178.2
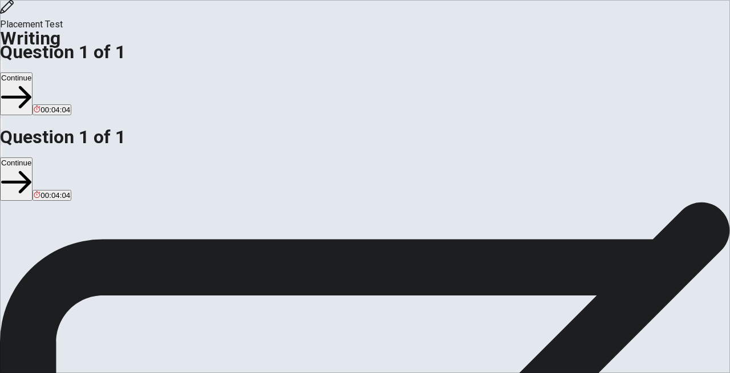
drag, startPoint x: 564, startPoint y: 152, endPoint x: 573, endPoint y: 152, distance: 9.1
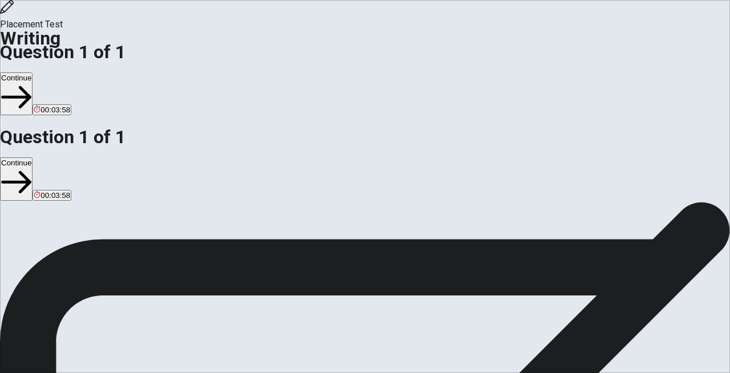
drag, startPoint x: 450, startPoint y: 168, endPoint x: 460, endPoint y: 168, distance: 10.8
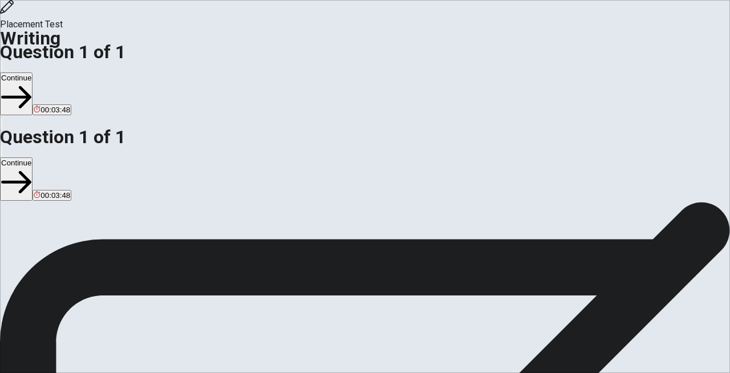
drag, startPoint x: 501, startPoint y: 180, endPoint x: 523, endPoint y: 180, distance: 21.7
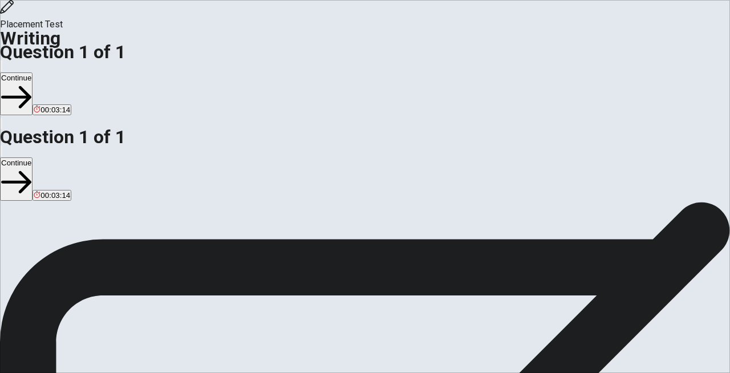
drag, startPoint x: 624, startPoint y: 231, endPoint x: 509, endPoint y: 231, distance: 115.3
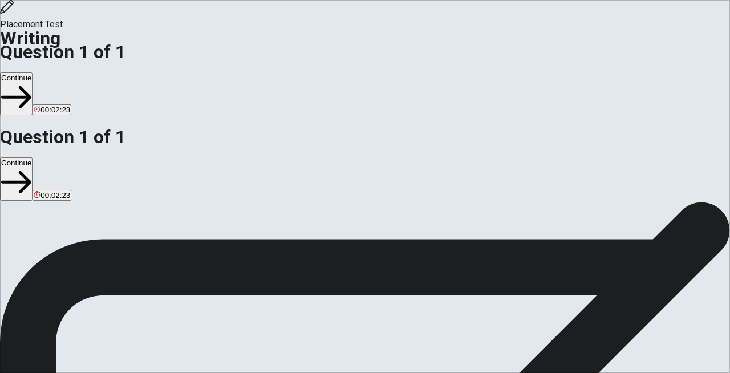
drag, startPoint x: 553, startPoint y: 232, endPoint x: 393, endPoint y: 232, distance: 160.3
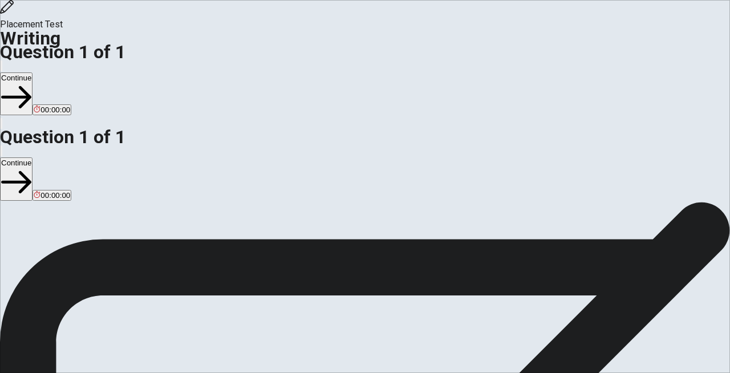
type textarea "[PERSON_NAME] is singer and writer who write and produce your own songs, she st…"
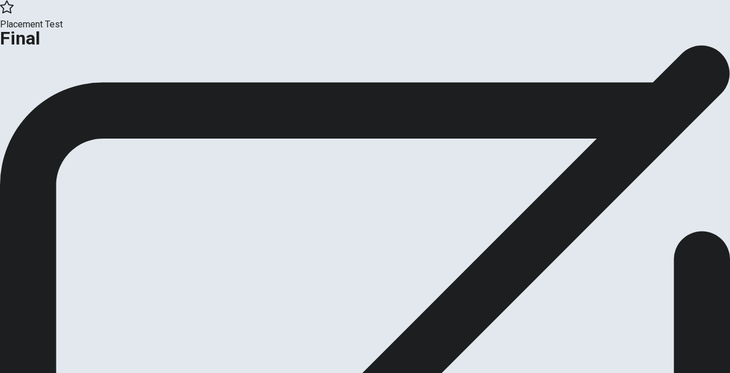
scroll to position [13, 0]
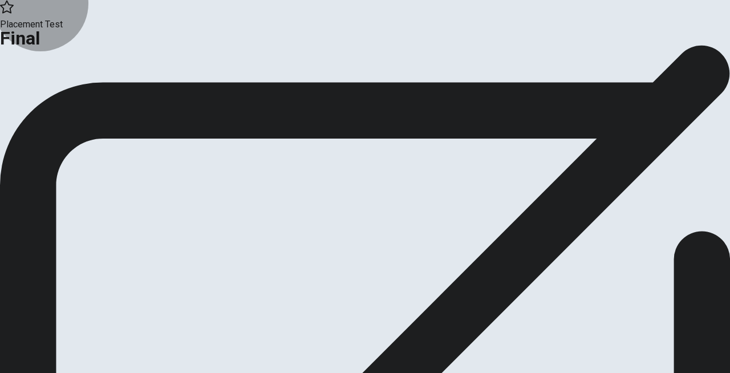
click at [46, 88] on button "Continue" at bounding box center [23, 80] width 46 height 15
